Goal: Navigation & Orientation: Find specific page/section

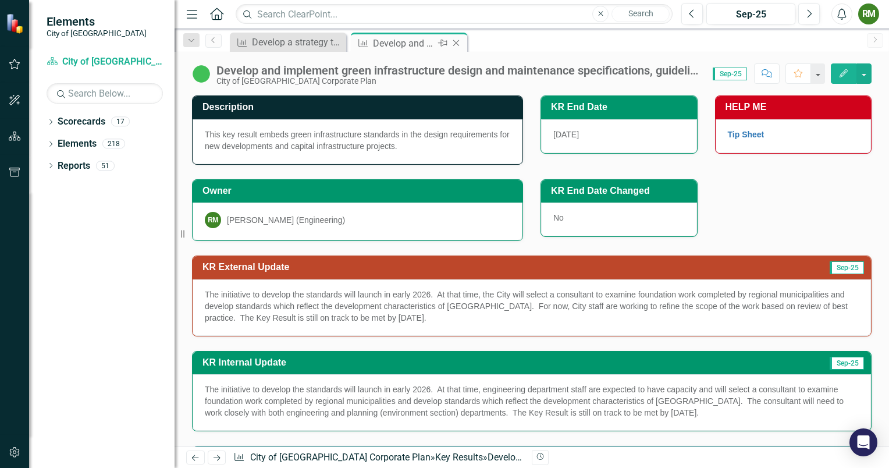
click at [414, 38] on div "Develop and implement green infrastructure design and maintenance specification…" at bounding box center [404, 43] width 62 height 15
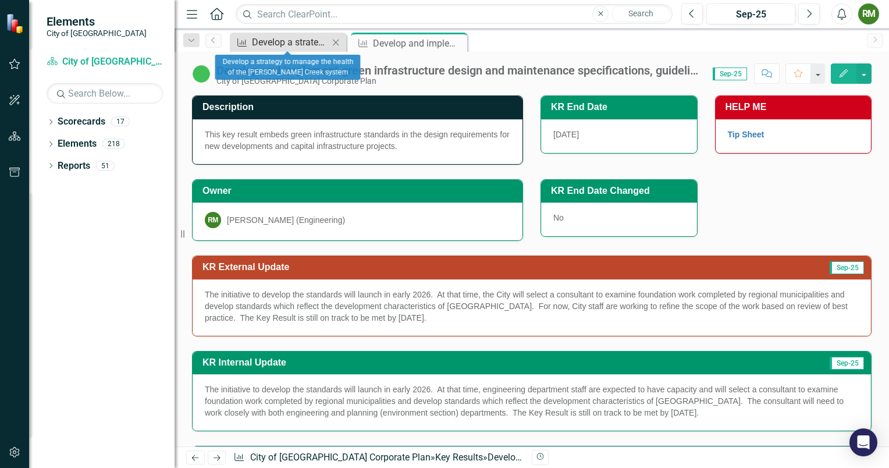
click at [287, 44] on div "Develop a strategy to manage the health of the [PERSON_NAME] Creek system" at bounding box center [290, 42] width 77 height 15
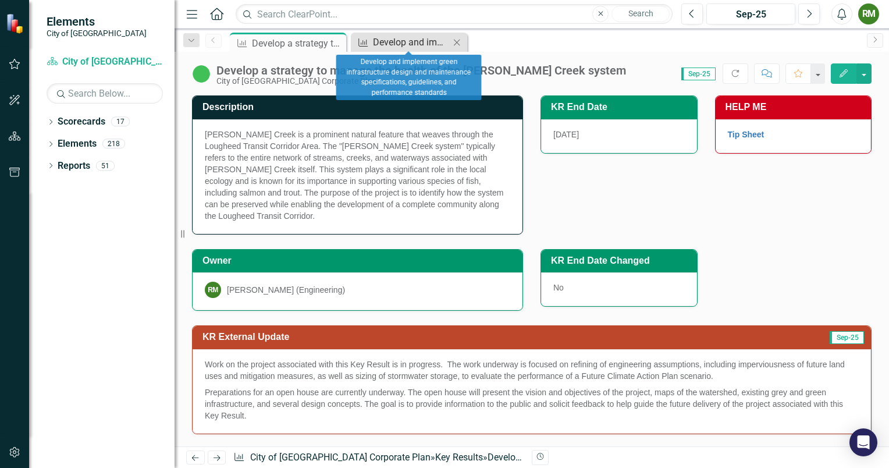
click at [401, 44] on div "Develop and implement green infrastructure design and maintenance specification…" at bounding box center [411, 42] width 77 height 15
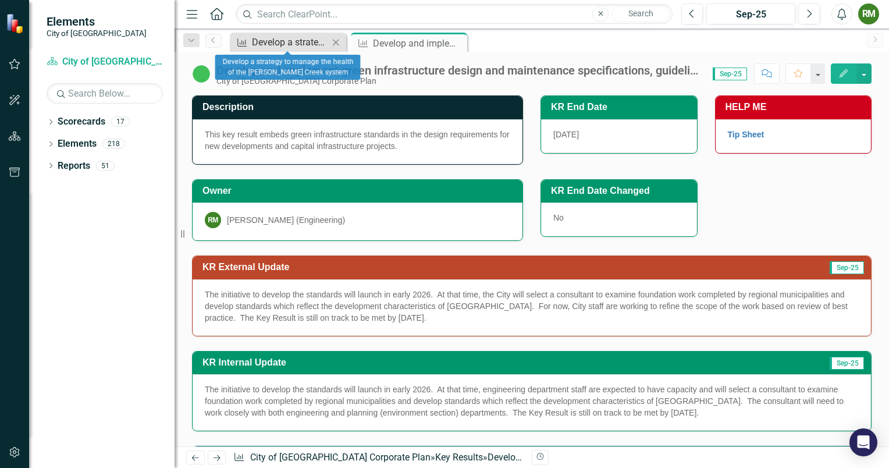
click at [282, 42] on div "Develop a strategy to manage the health of the [PERSON_NAME] Creek system" at bounding box center [290, 42] width 77 height 15
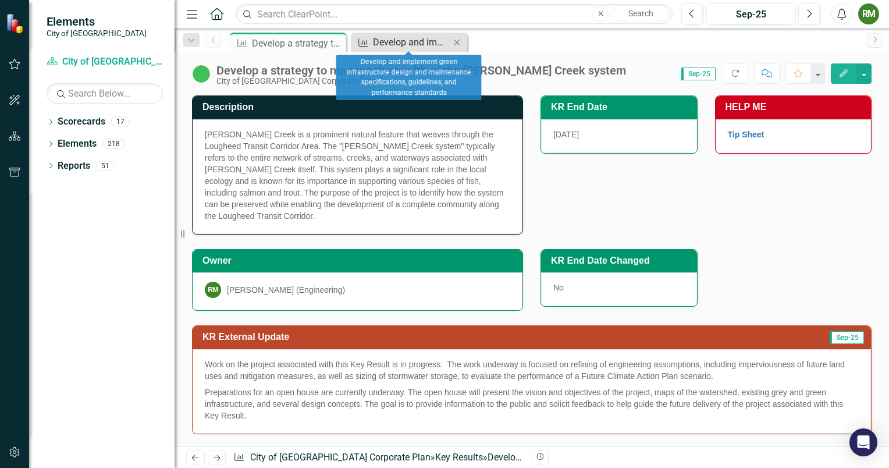
click at [386, 42] on div "Develop and implement green infrastructure design and maintenance specification…" at bounding box center [411, 42] width 77 height 15
